Goal: Navigation & Orientation: Understand site structure

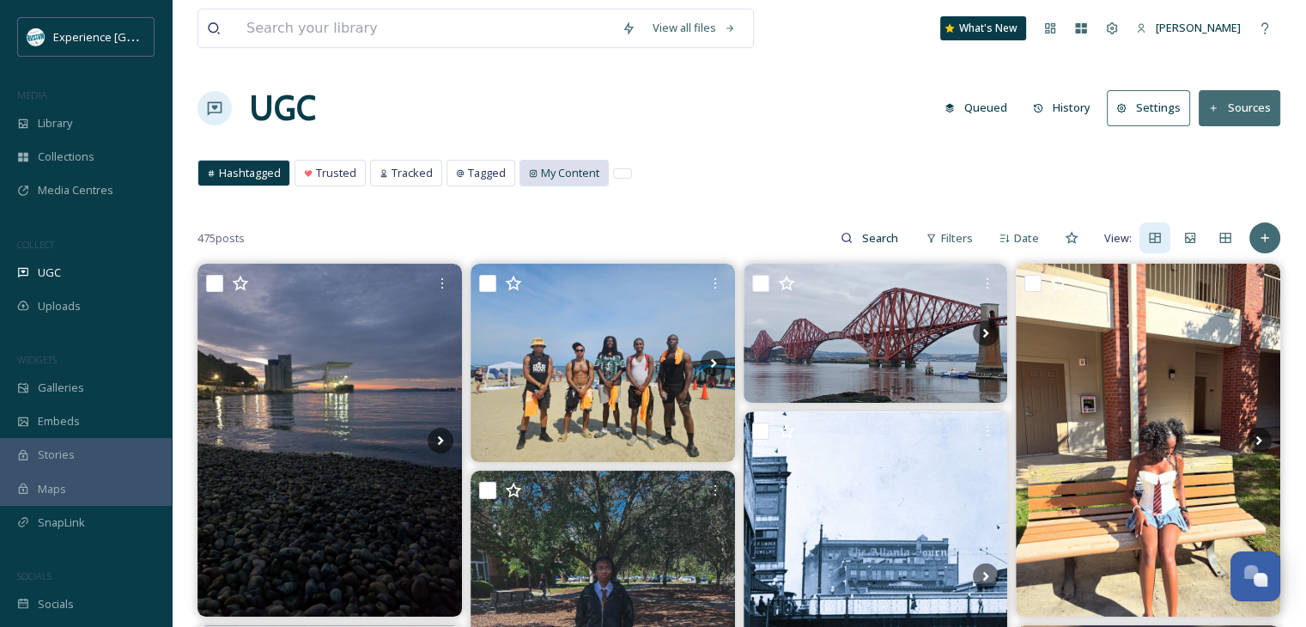
click at [563, 167] on span "My Content" at bounding box center [570, 173] width 58 height 16
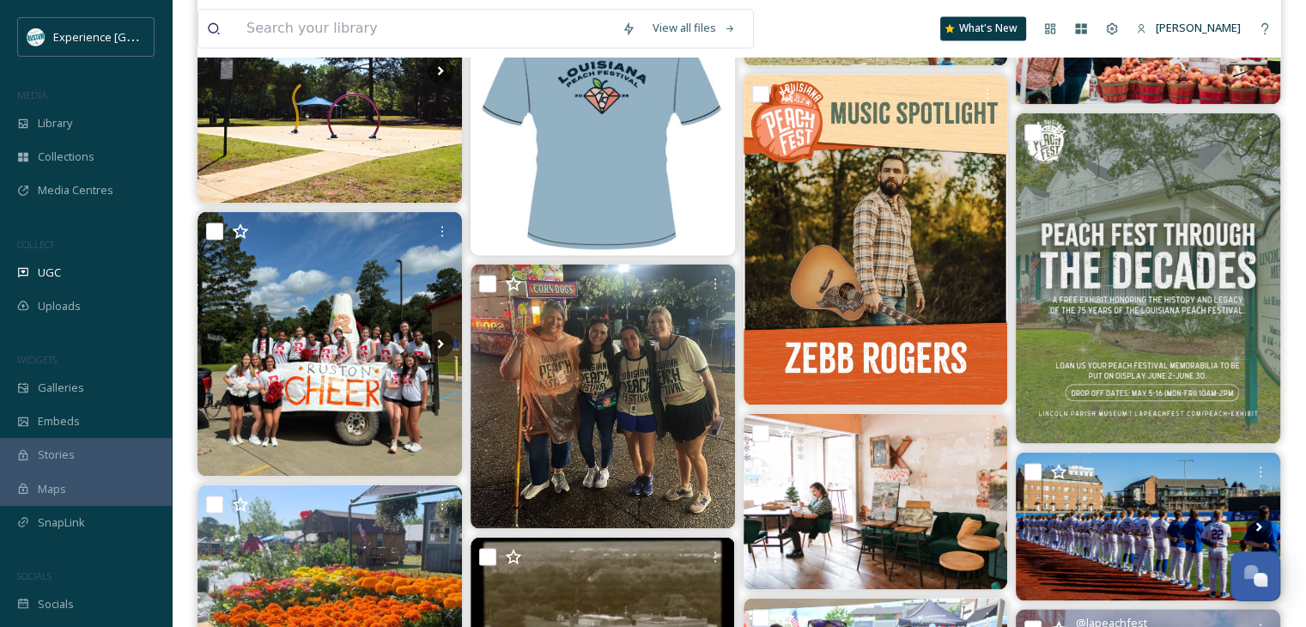
scroll to position [3062, 0]
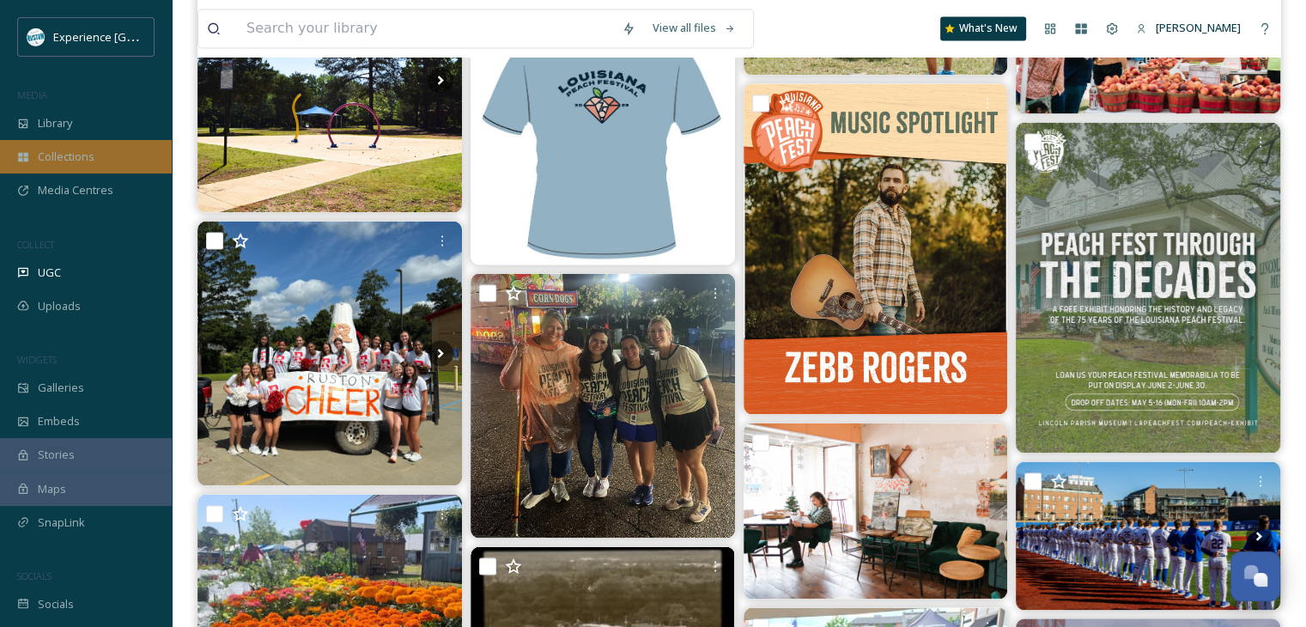
click at [72, 143] on div "Collections" at bounding box center [86, 156] width 172 height 33
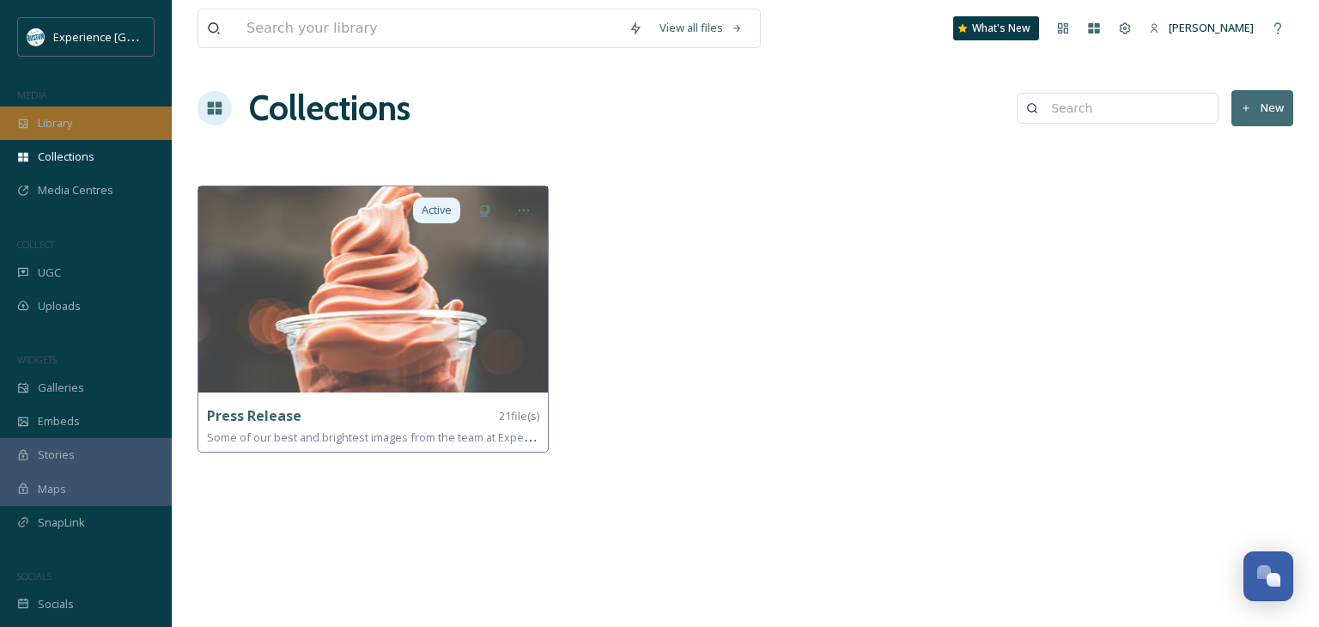
click at [47, 125] on span "Library" at bounding box center [55, 123] width 34 height 16
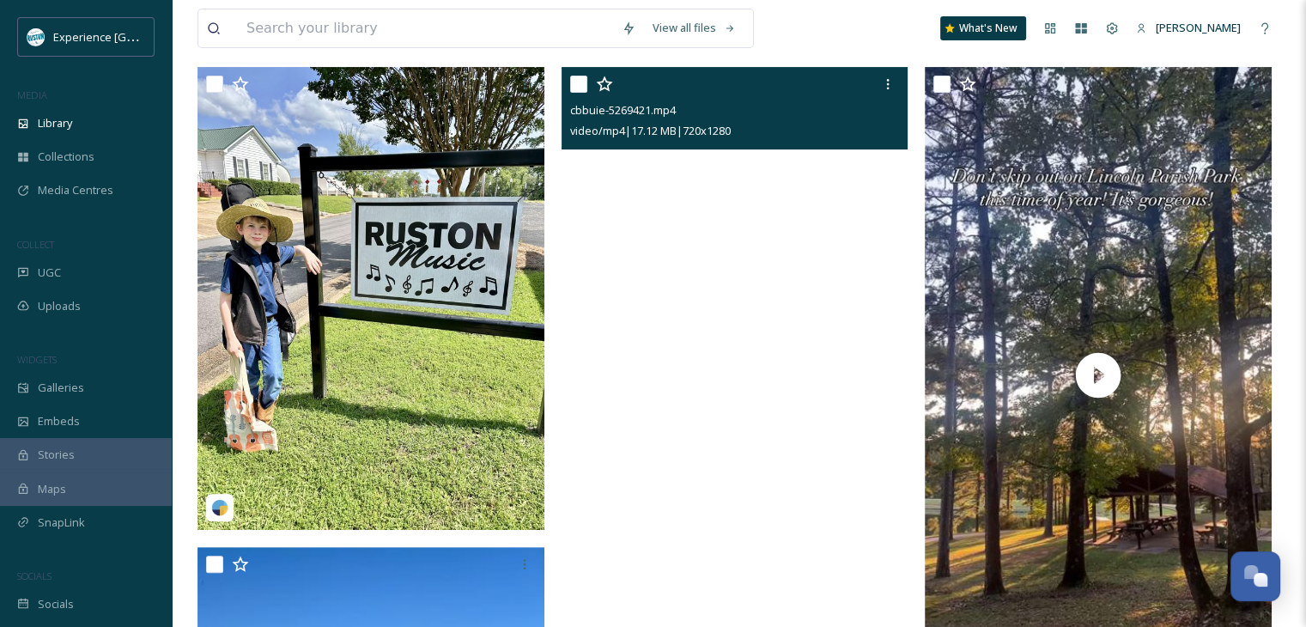
scroll to position [433, 0]
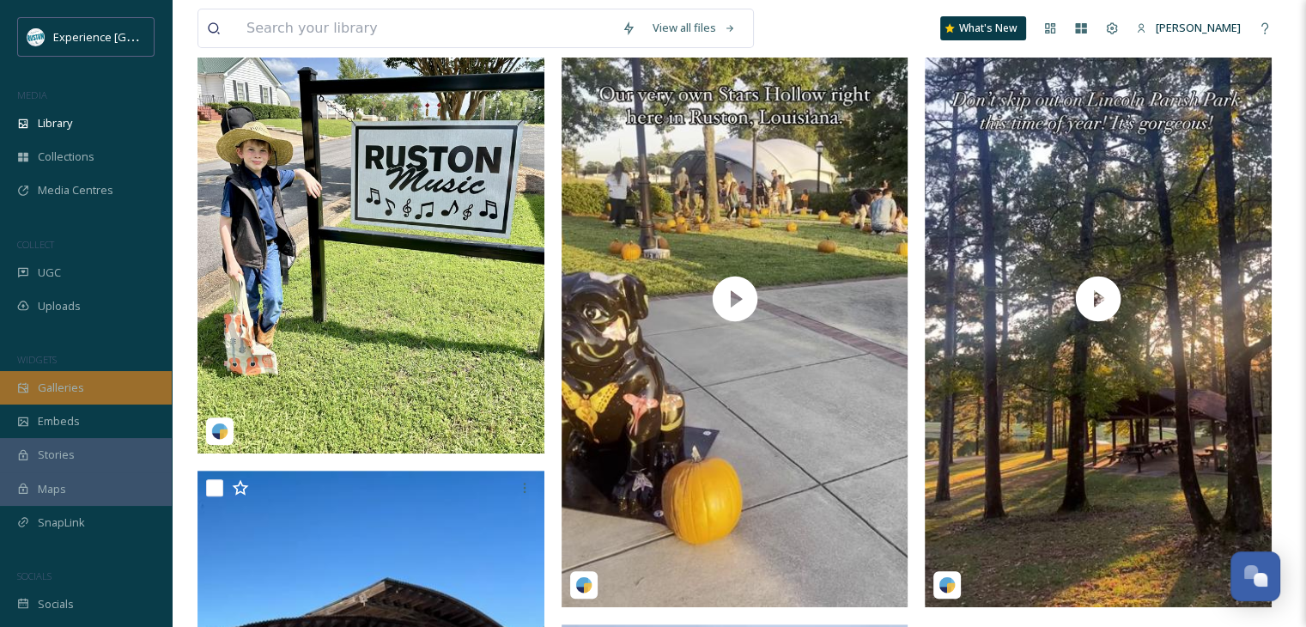
click at [54, 386] on span "Galleries" at bounding box center [61, 388] width 46 height 16
